Goal: Find specific page/section: Find specific page/section

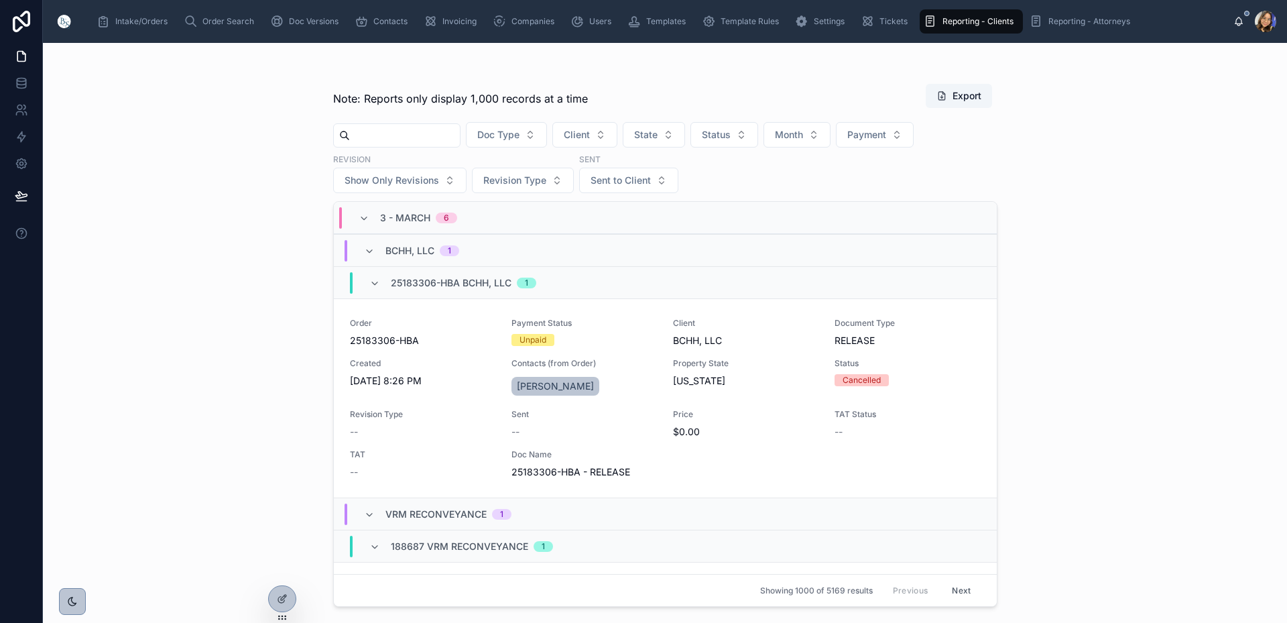
click at [962, 16] on span "Reporting - Clients" at bounding box center [978, 21] width 71 height 11
